Goal: Download file/media

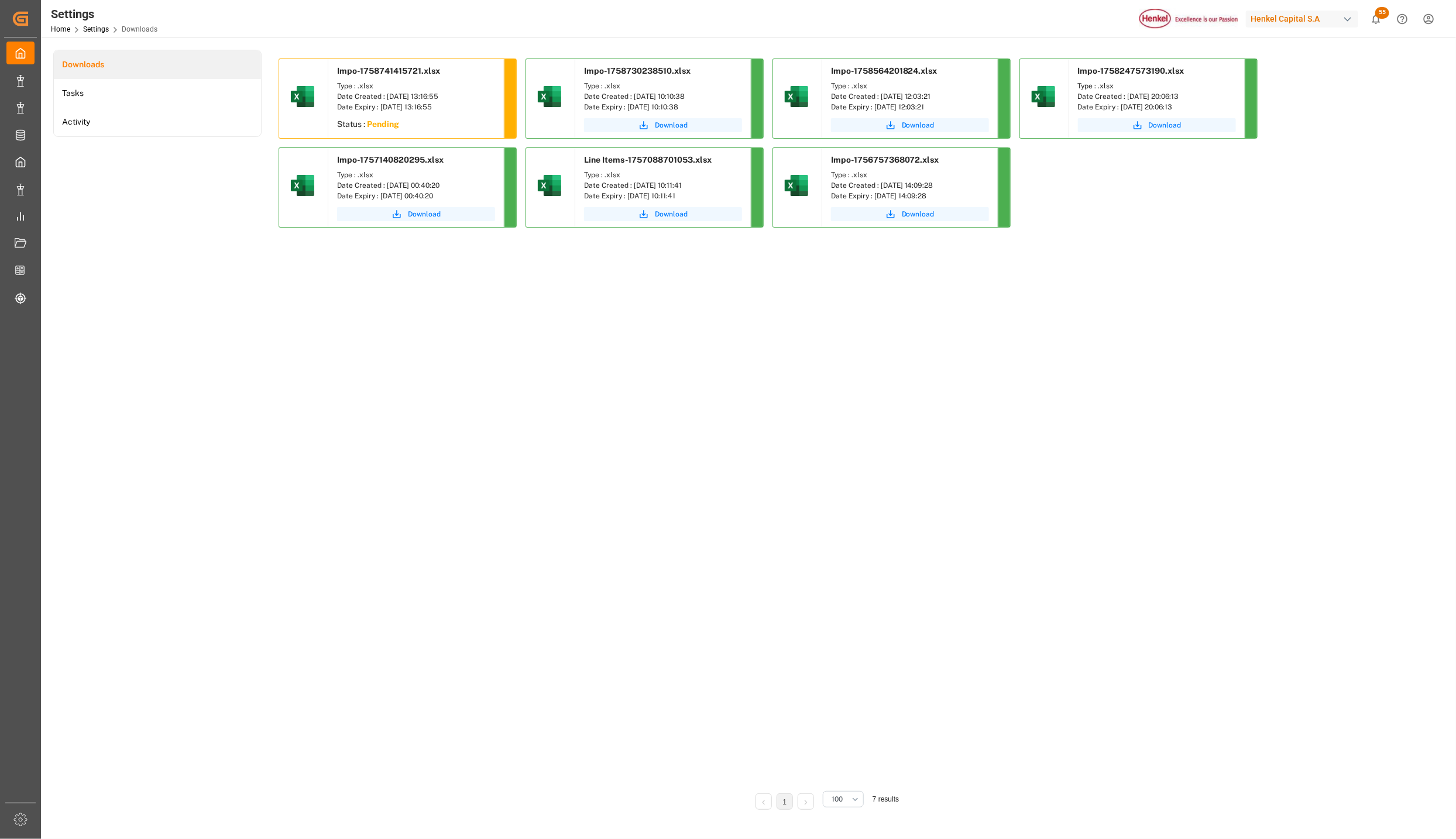
click at [420, 343] on div "Impo-1758741415721.xlsx Type : .xlsx Date Created : [DATE] 13:16:55 Date Expiry…" at bounding box center [825, 420] width 1093 height 723
